Goal: Find specific page/section: Find specific page/section

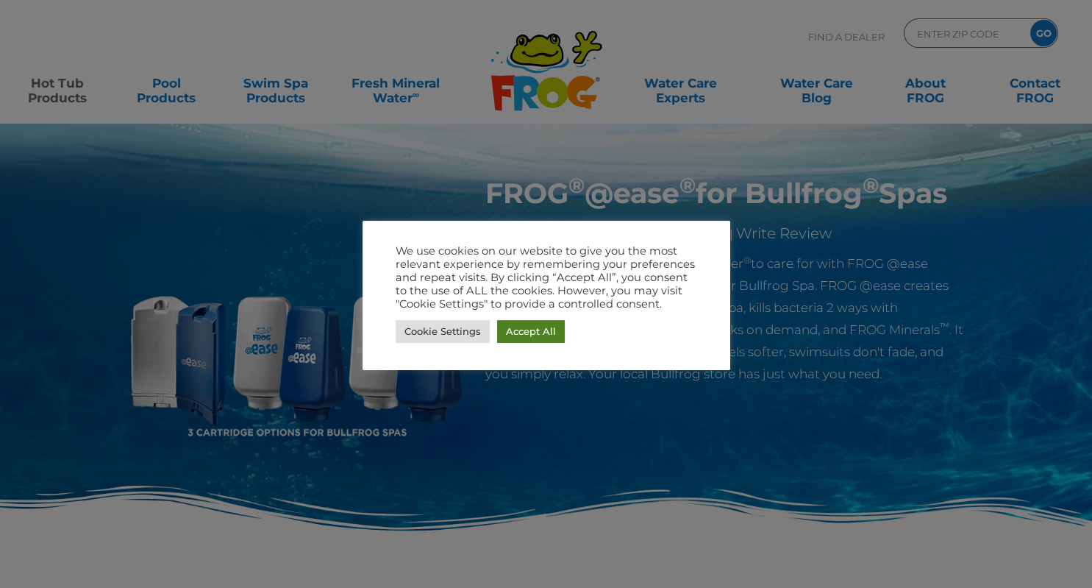
click at [526, 332] on link "Accept All" at bounding box center [531, 331] width 68 height 23
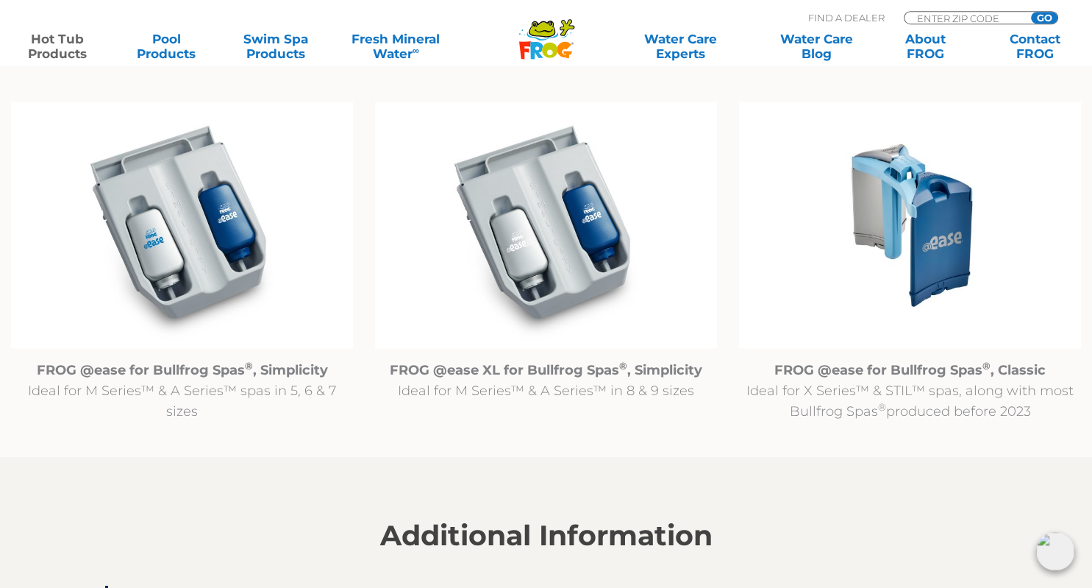
scroll to position [1553, 0]
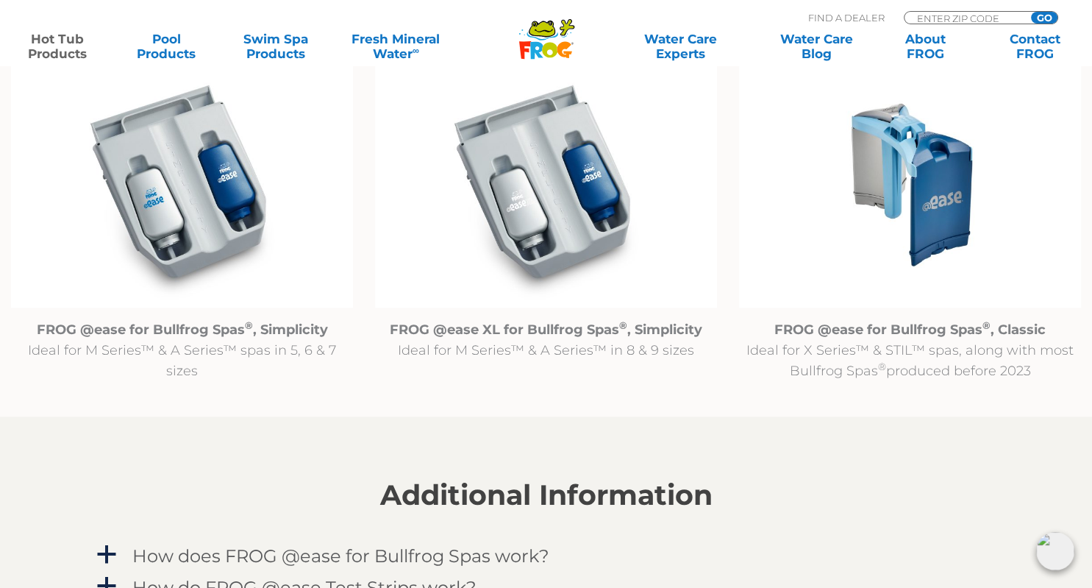
click at [203, 251] on img at bounding box center [182, 184] width 342 height 247
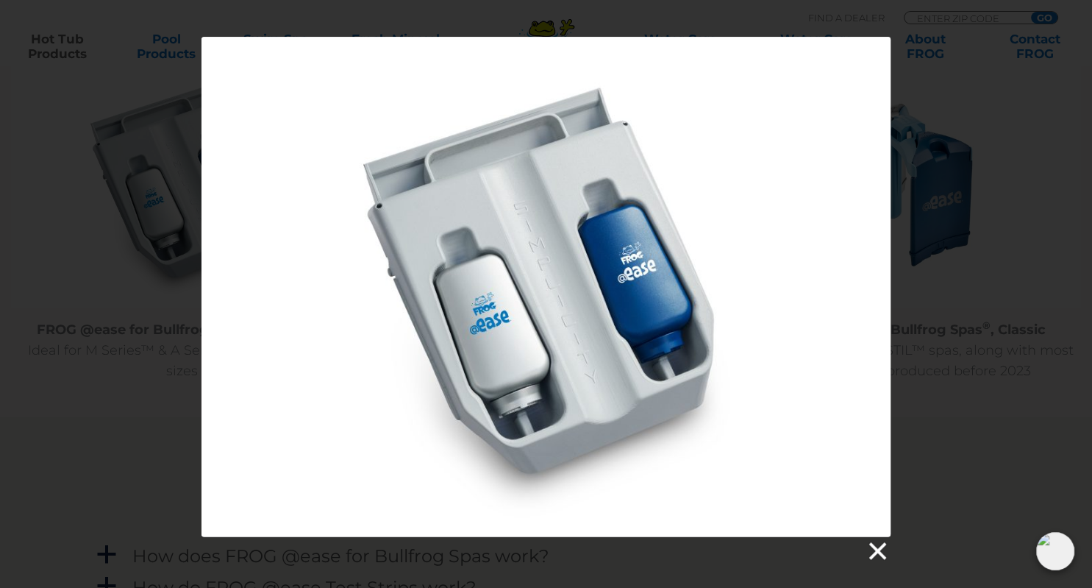
click at [878, 549] on link at bounding box center [876, 551] width 22 height 22
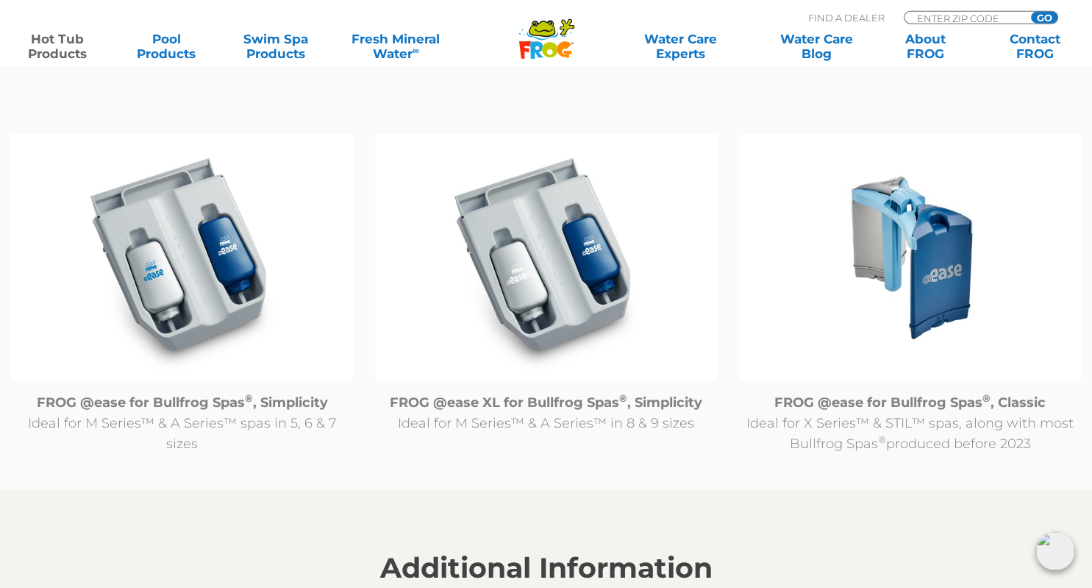
scroll to position [1475, 0]
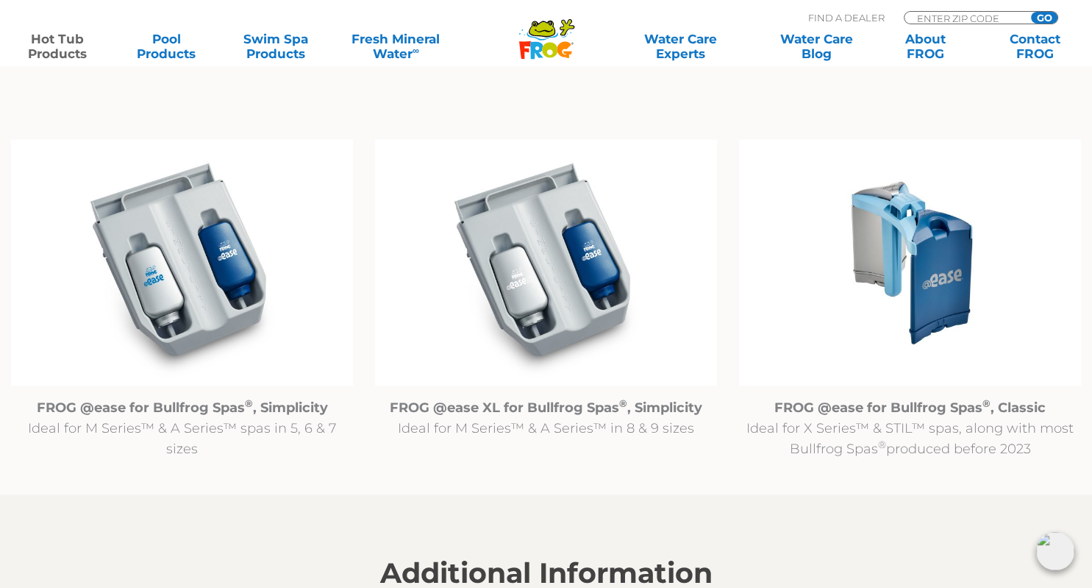
click at [219, 302] on img at bounding box center [182, 262] width 342 height 247
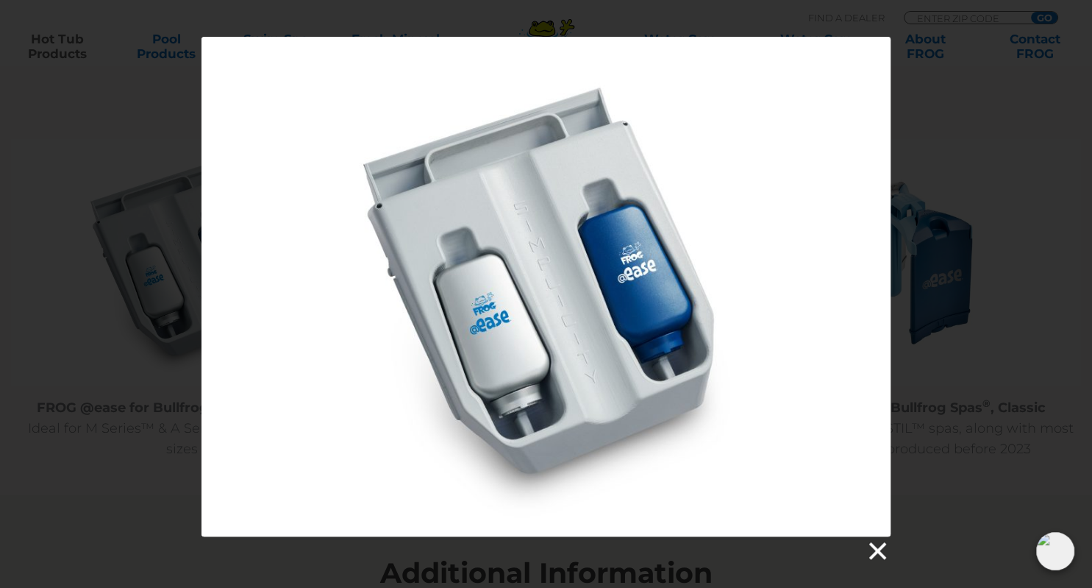
click at [881, 556] on link at bounding box center [876, 551] width 22 height 22
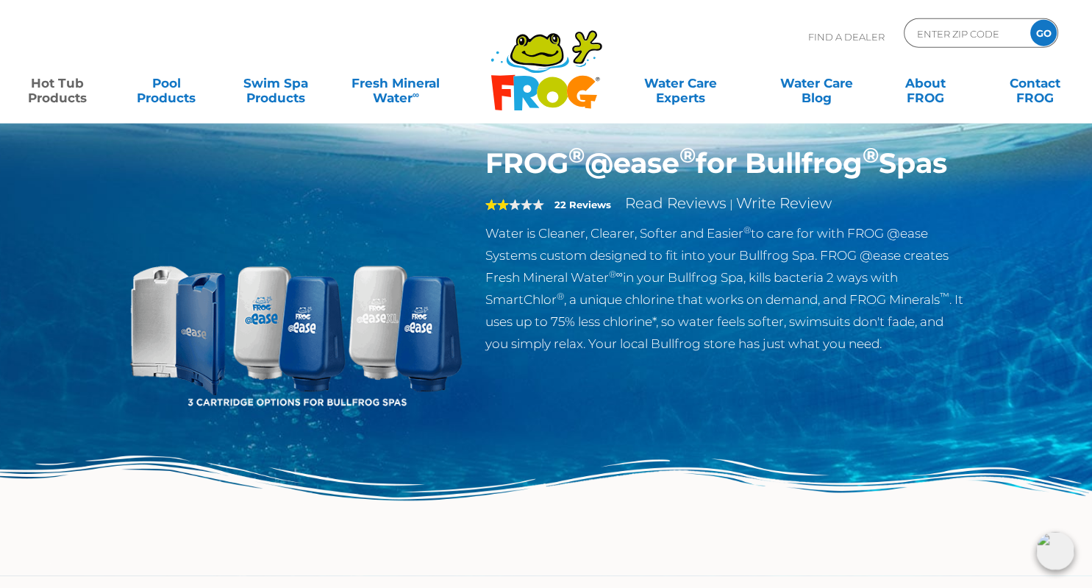
scroll to position [0, 0]
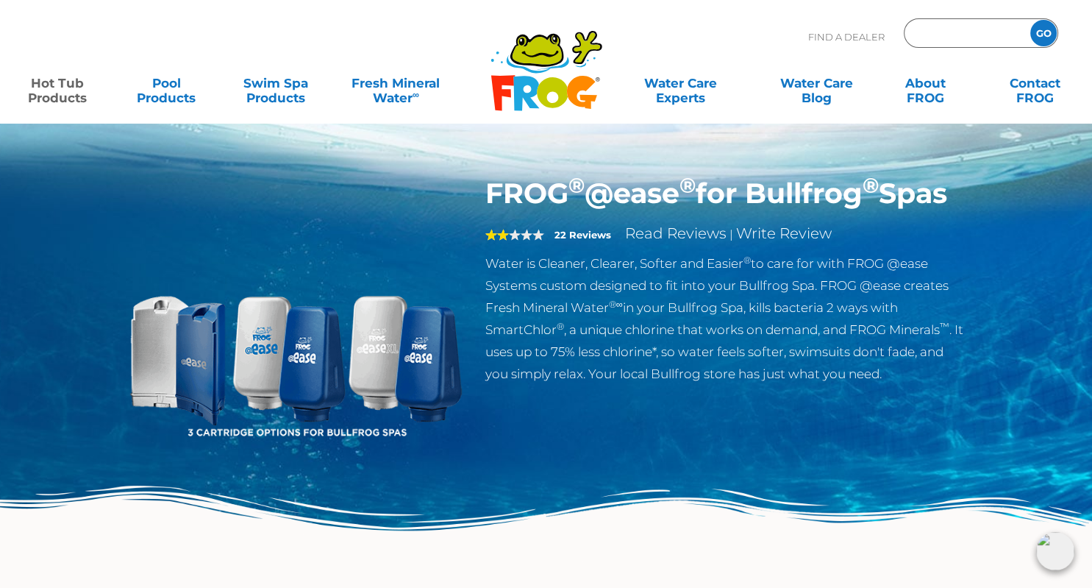
click at [959, 33] on input "Zip Code Form" at bounding box center [964, 33] width 99 height 21
type input "46902"
click at [1040, 35] on input "GO" at bounding box center [1043, 33] width 26 height 26
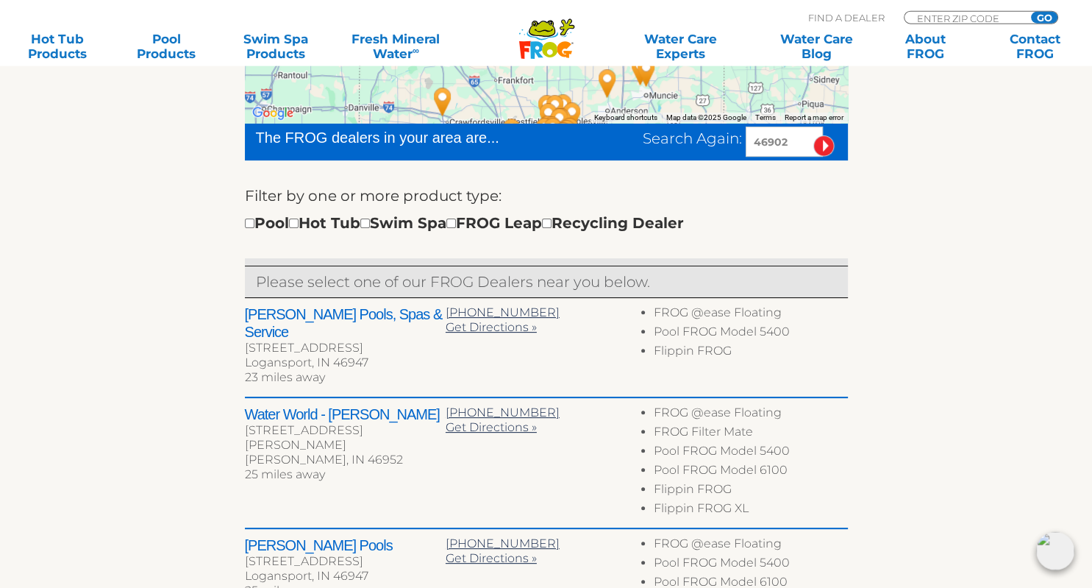
scroll to position [465, 0]
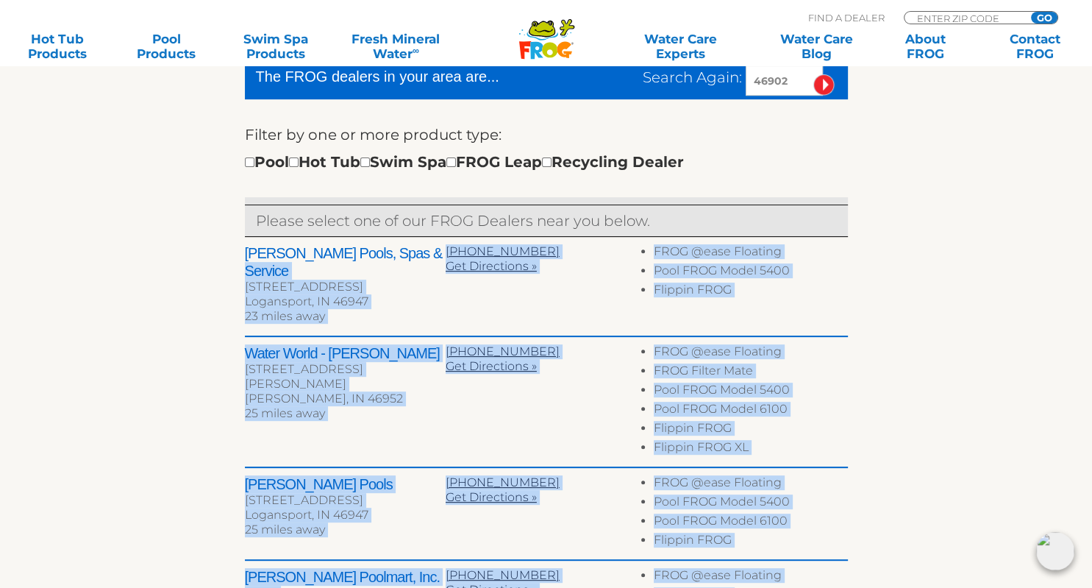
drag, startPoint x: 413, startPoint y: 255, endPoint x: 243, endPoint y: 247, distance: 170.8
click at [243, 247] on div "← Move left → Move right ↑ Move up ↓ Move down + Zoom in - Zoom out Home Jump l…" at bounding box center [546, 384] width 904 height 976
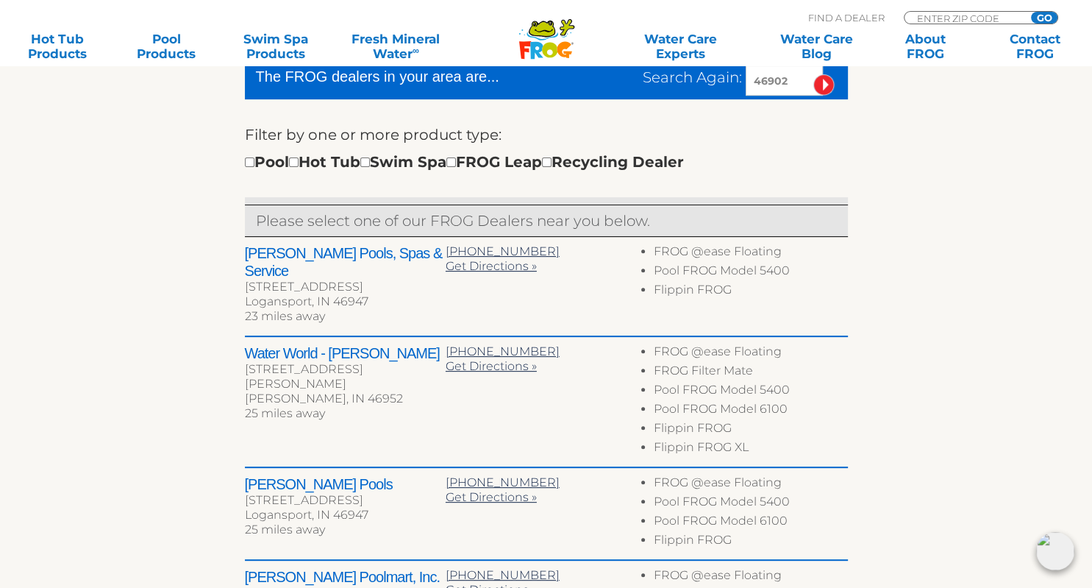
click at [247, 246] on h2 "[PERSON_NAME] Pools, Spas & Service" at bounding box center [345, 261] width 201 height 35
drag, startPoint x: 343, startPoint y: 465, endPoint x: 249, endPoint y: 461, distance: 94.2
click at [249, 475] on h2 "[PERSON_NAME] Pools" at bounding box center [345, 484] width 201 height 18
copy h2 "[PERSON_NAME] Pools"
drag, startPoint x: 390, startPoint y: 334, endPoint x: 249, endPoint y: 329, distance: 140.5
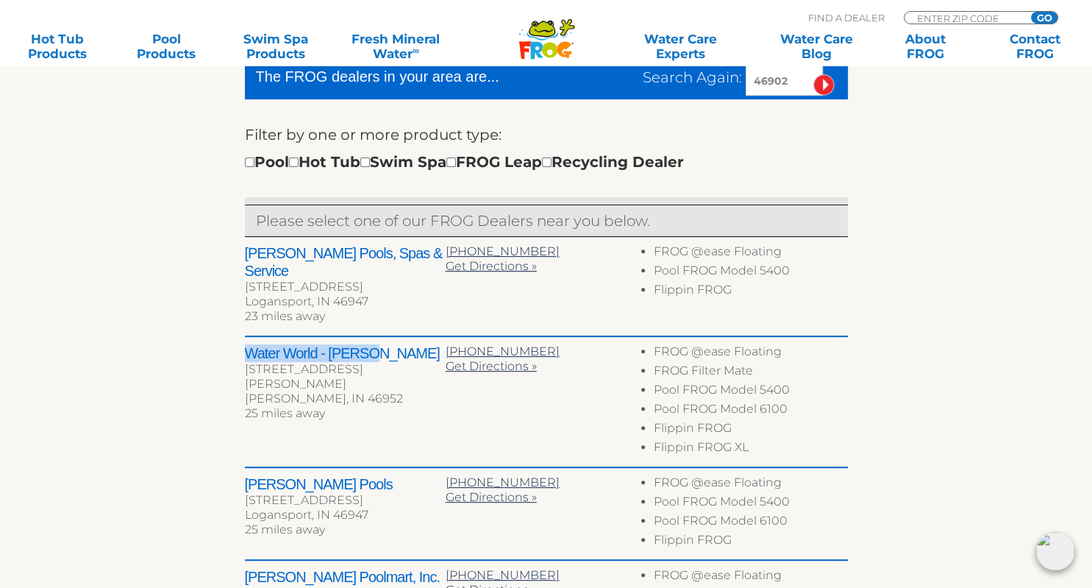
click at [249, 344] on h2 "Water World - [PERSON_NAME]" at bounding box center [345, 353] width 201 height 18
copy h2 "Water World - [PERSON_NAME]"
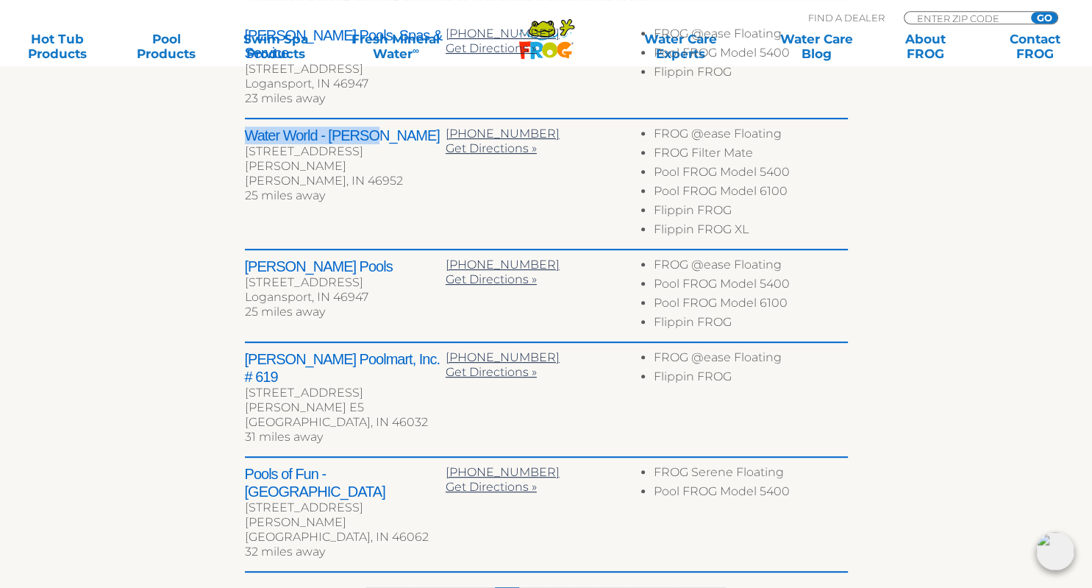
scroll to position [776, 0]
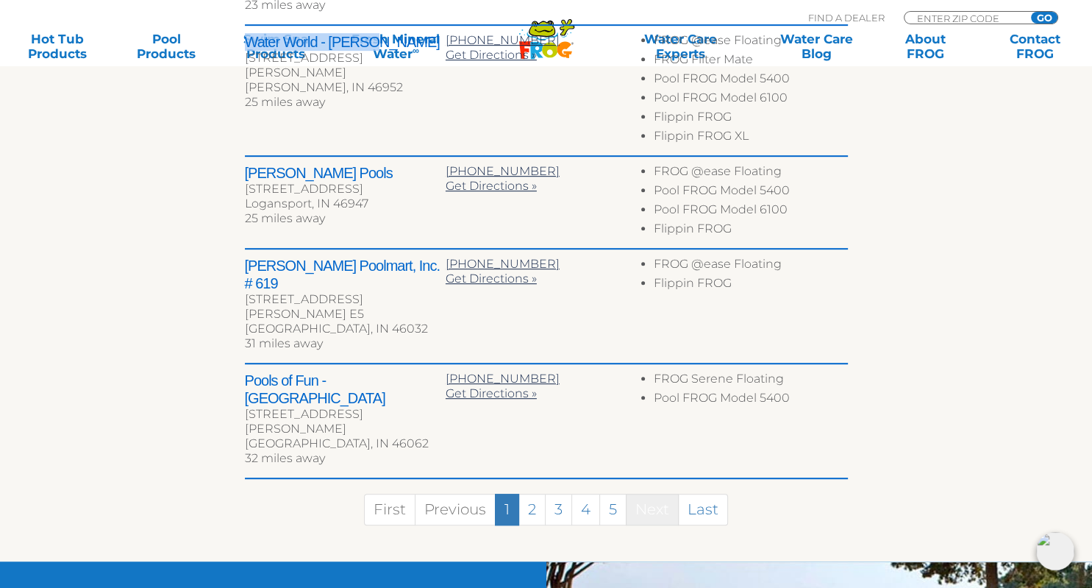
click at [654, 493] on link "Next" at bounding box center [652, 509] width 53 height 32
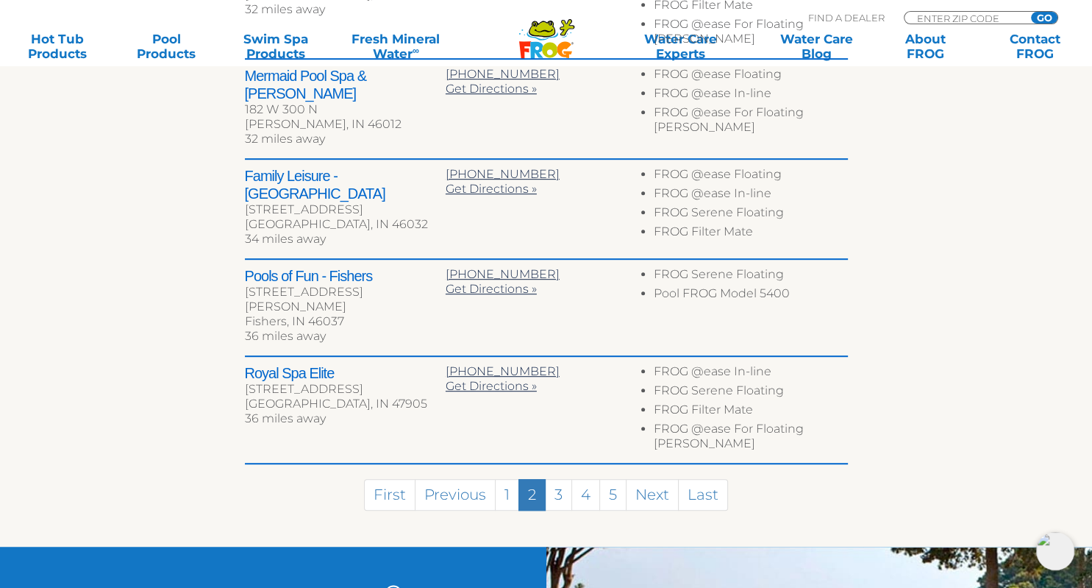
scroll to position [631, 0]
